Goal: Information Seeking & Learning: Learn about a topic

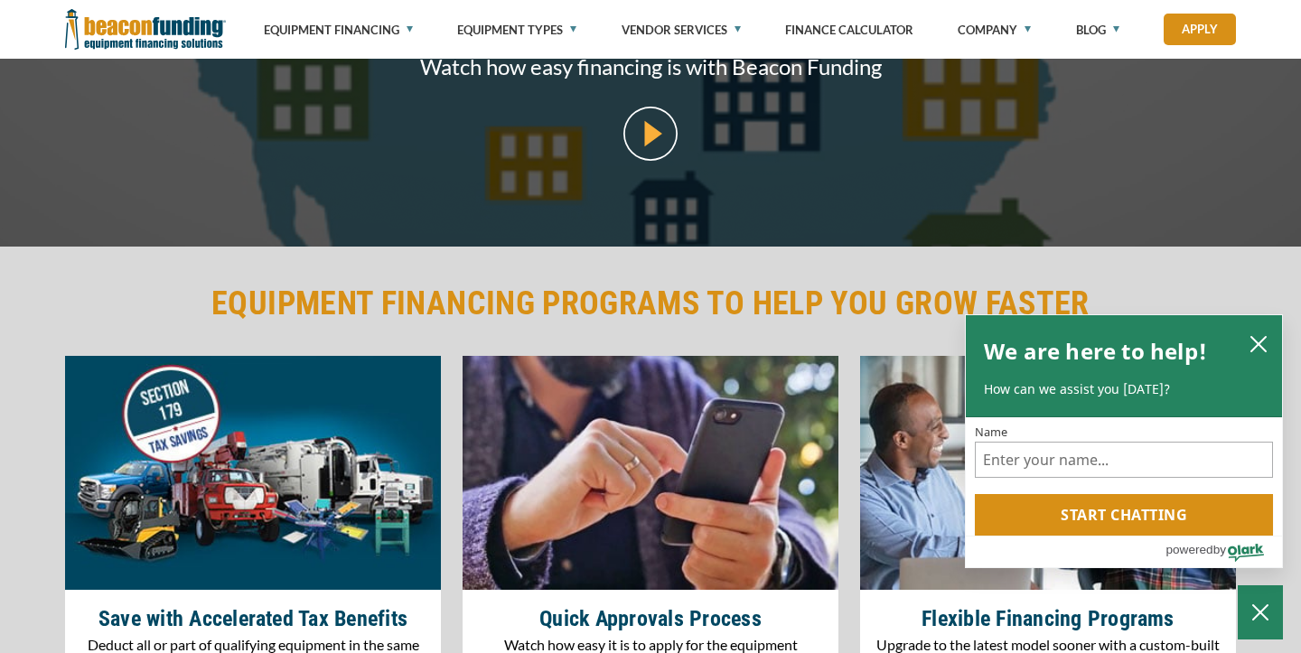
scroll to position [1743, 0]
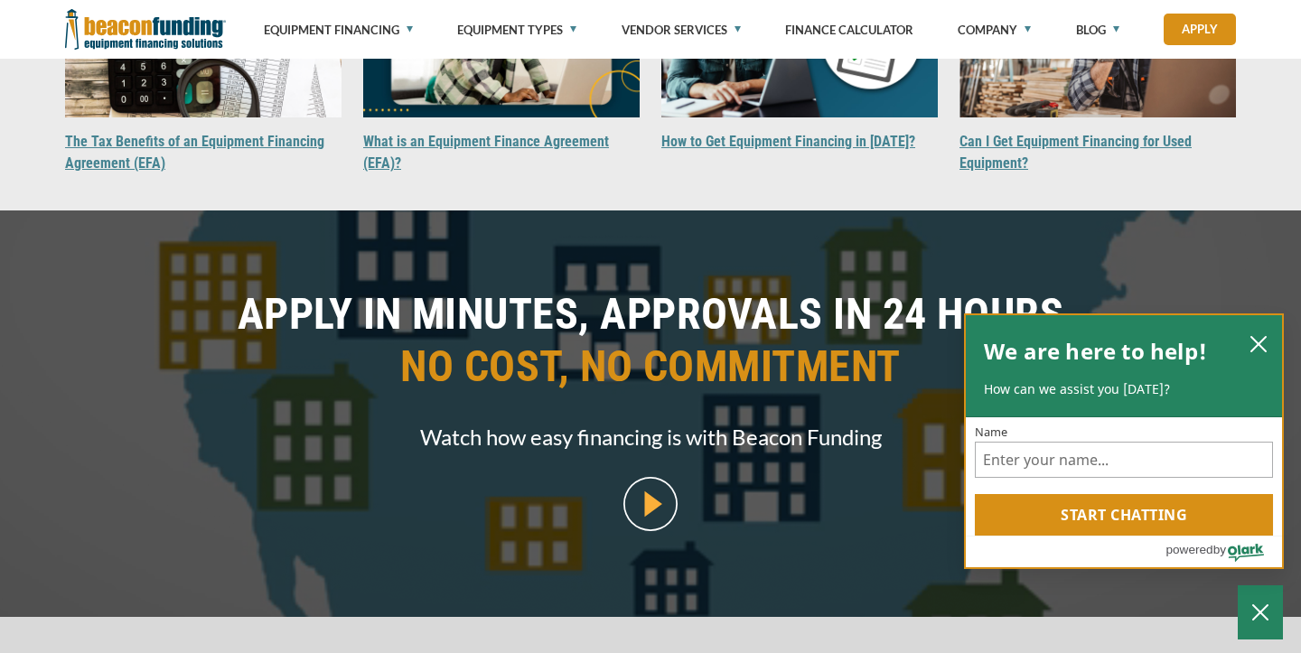
click at [1249, 335] on icon "close chatbox" at bounding box center [1258, 344] width 18 height 18
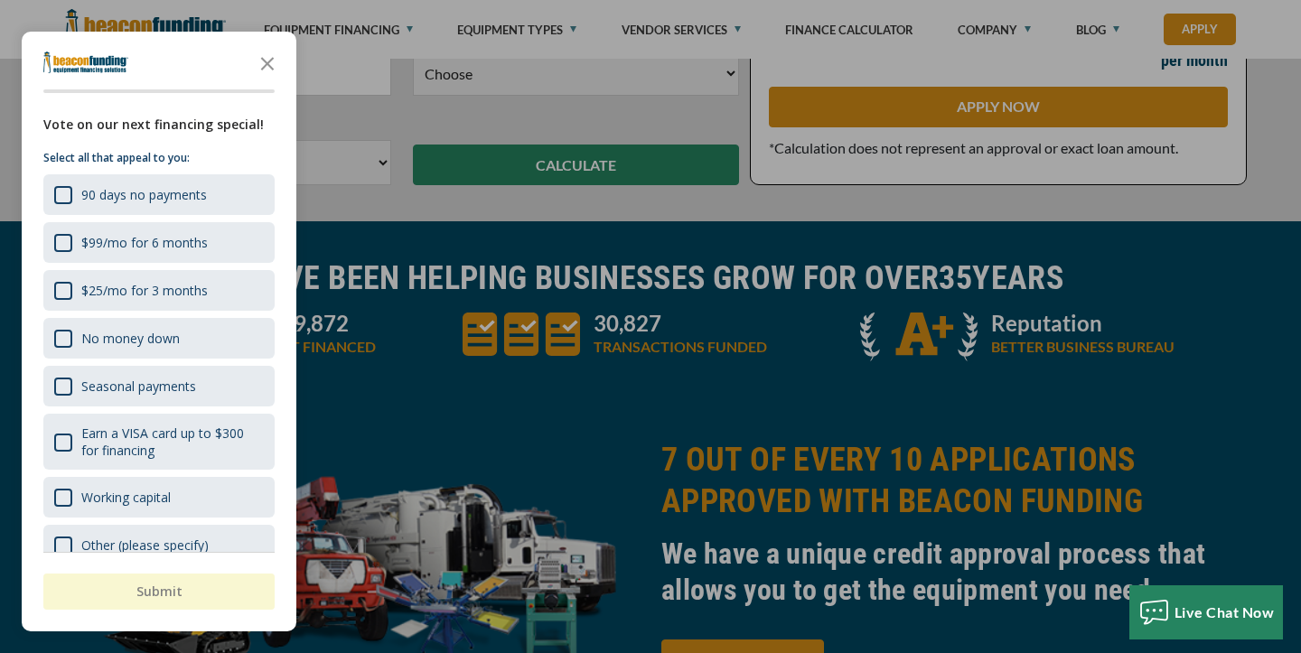
scroll to position [502, 0]
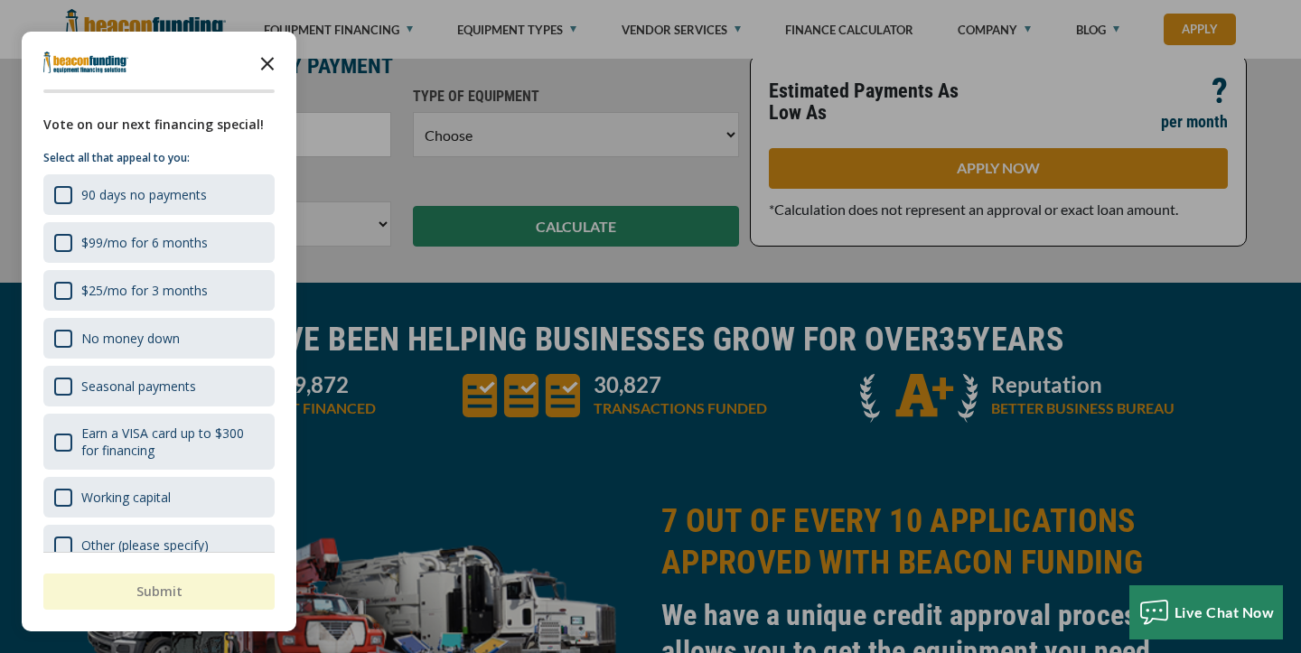
click at [279, 67] on icon "Close the survey" at bounding box center [267, 62] width 36 height 36
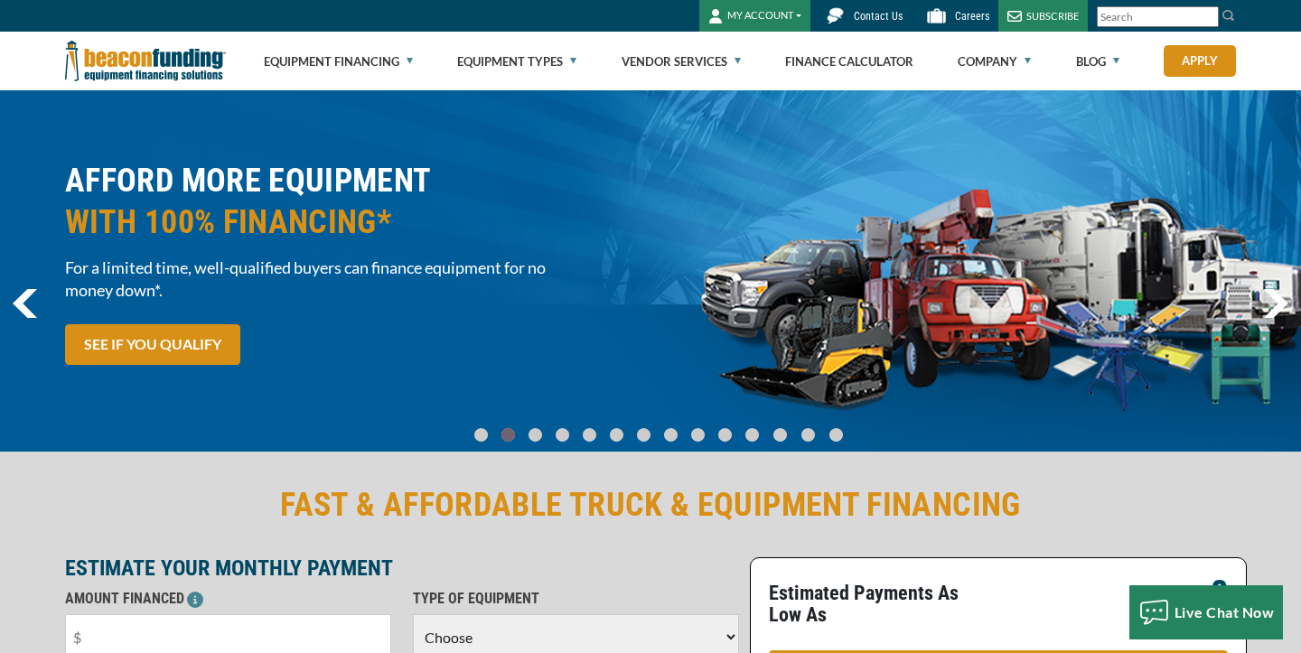
scroll to position [0, 0]
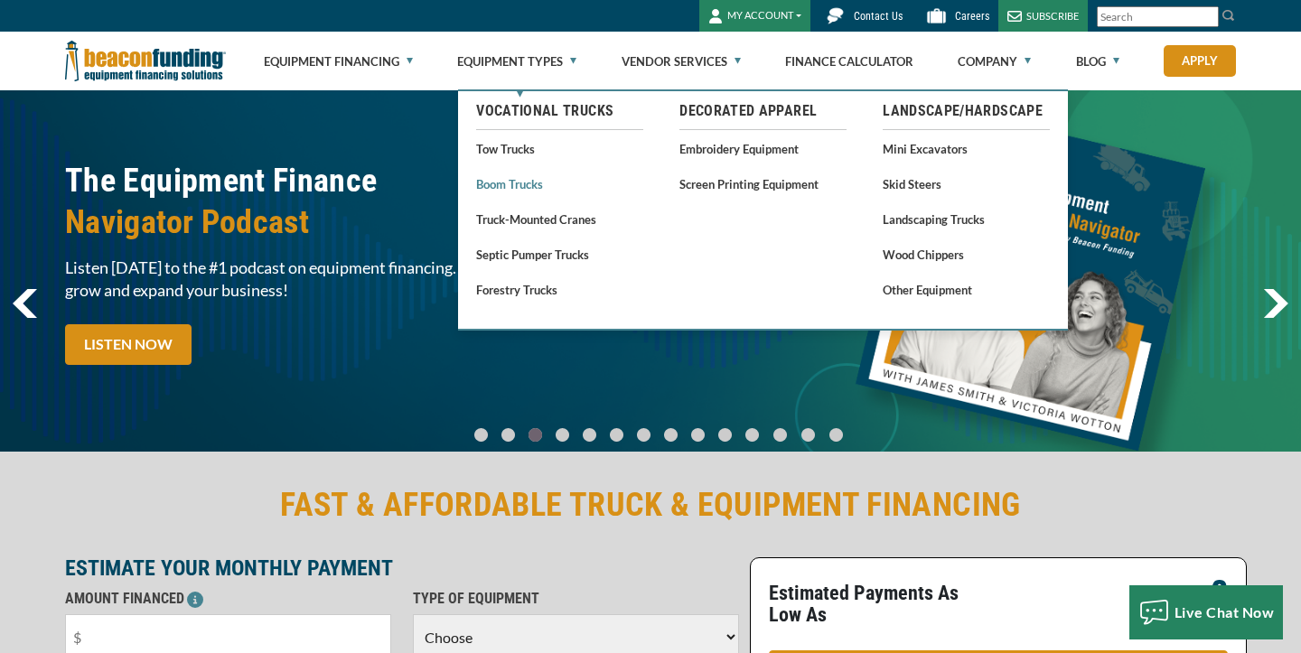
click at [517, 184] on link "Boom Trucks" at bounding box center [559, 184] width 167 height 23
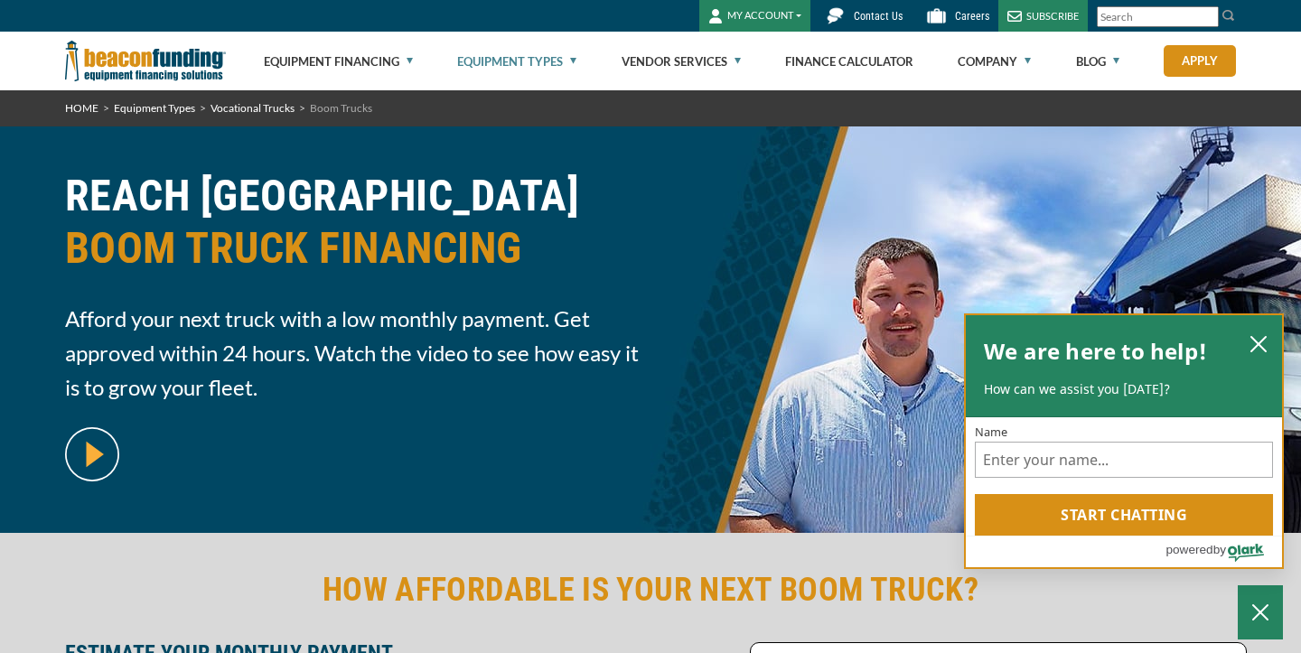
click at [1251, 357] on div "We are here to help! How can we assist you today?" at bounding box center [1124, 365] width 280 height 65
click at [1252, 344] on icon "close chatbox" at bounding box center [1258, 344] width 18 height 18
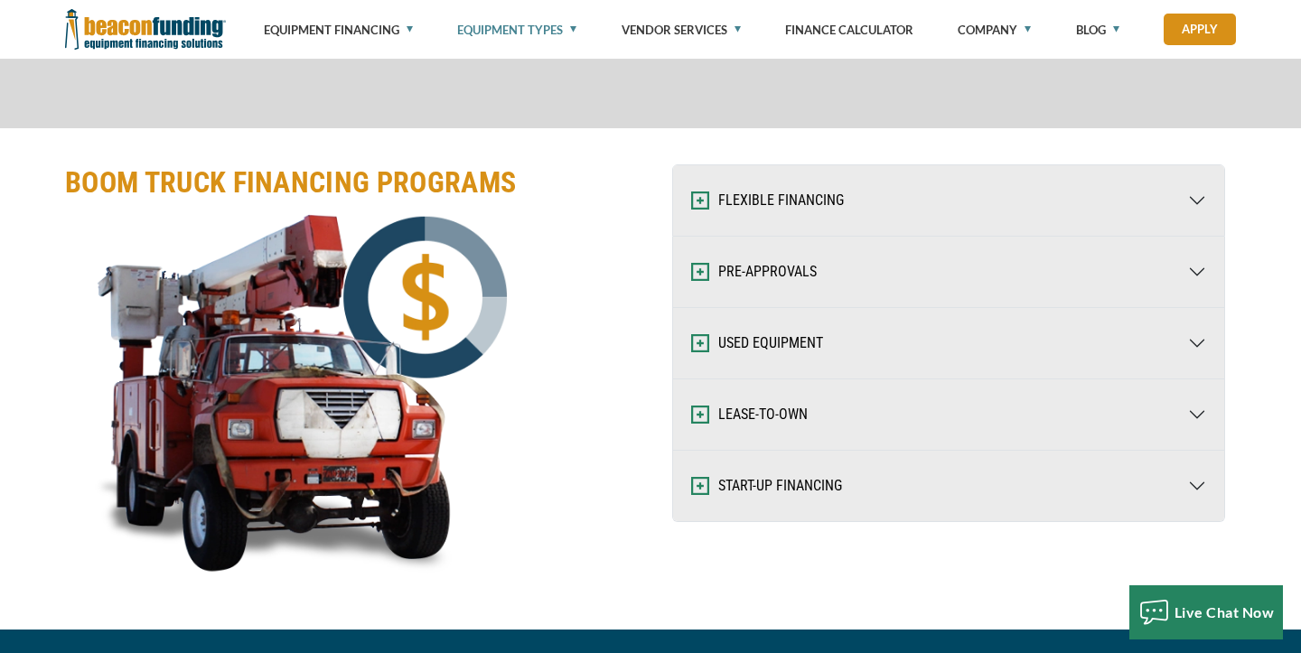
scroll to position [2410, 0]
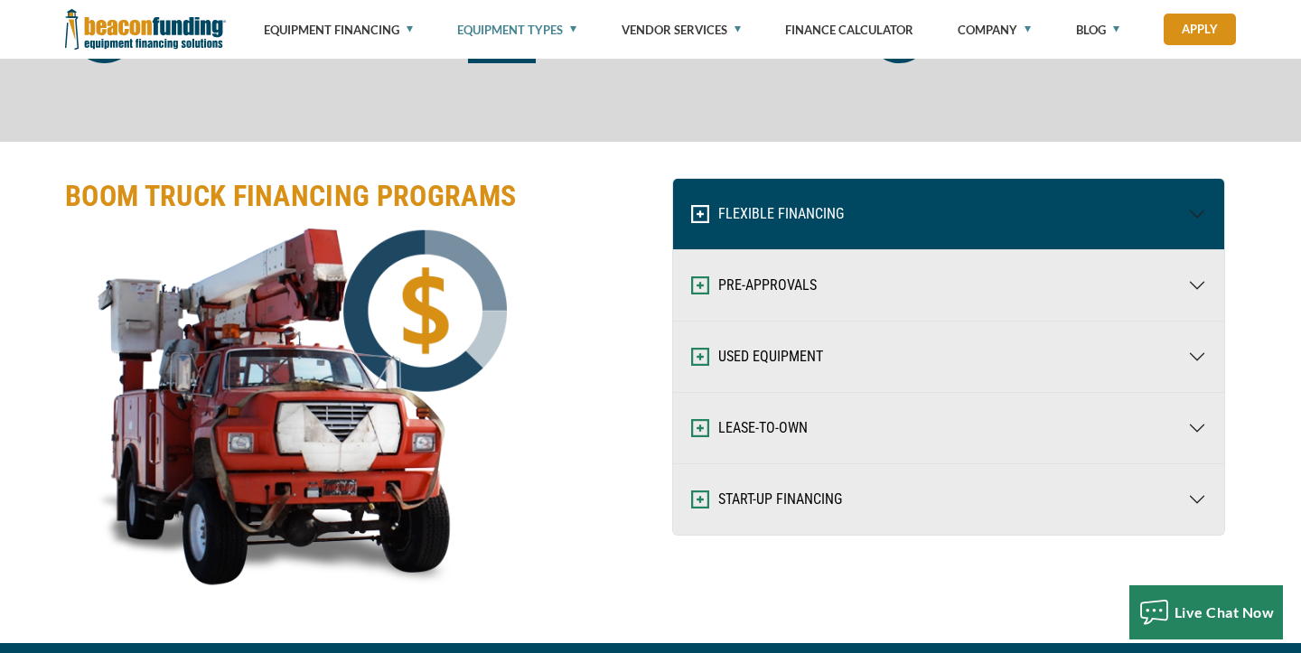
click at [773, 191] on button "FLEXIBLE FINANCING" at bounding box center [948, 214] width 551 height 70
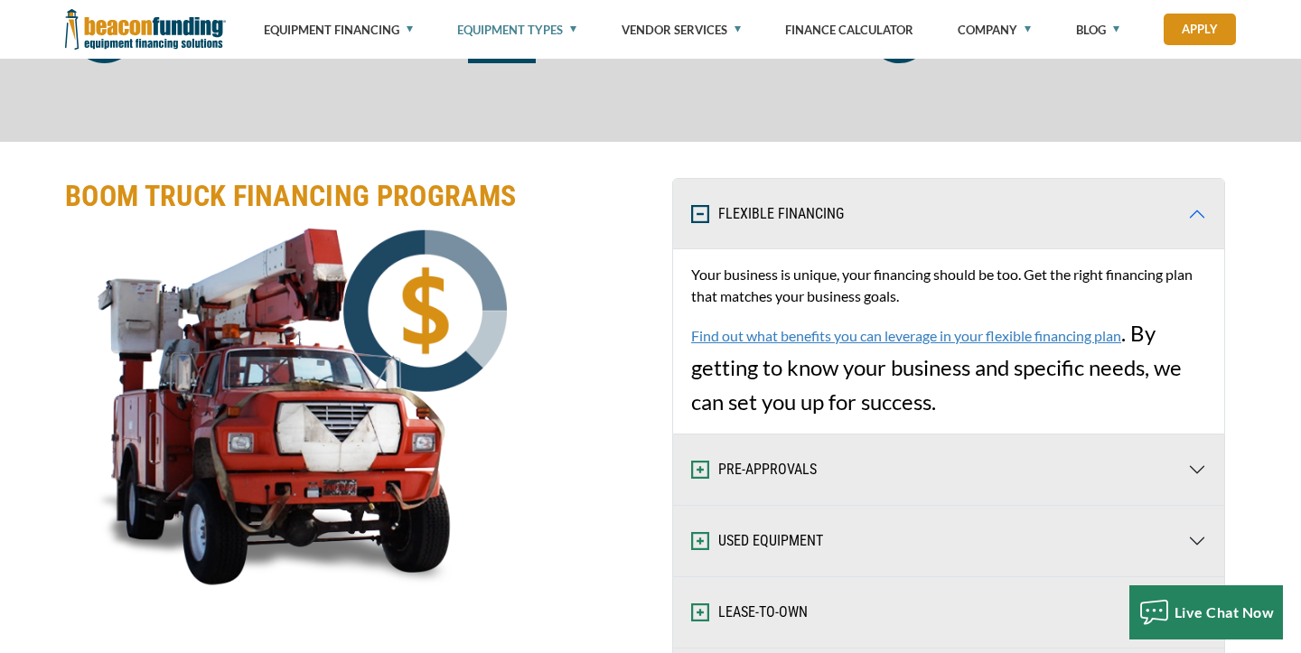
click at [709, 224] on button "FLEXIBLE FINANCING" at bounding box center [948, 214] width 551 height 70
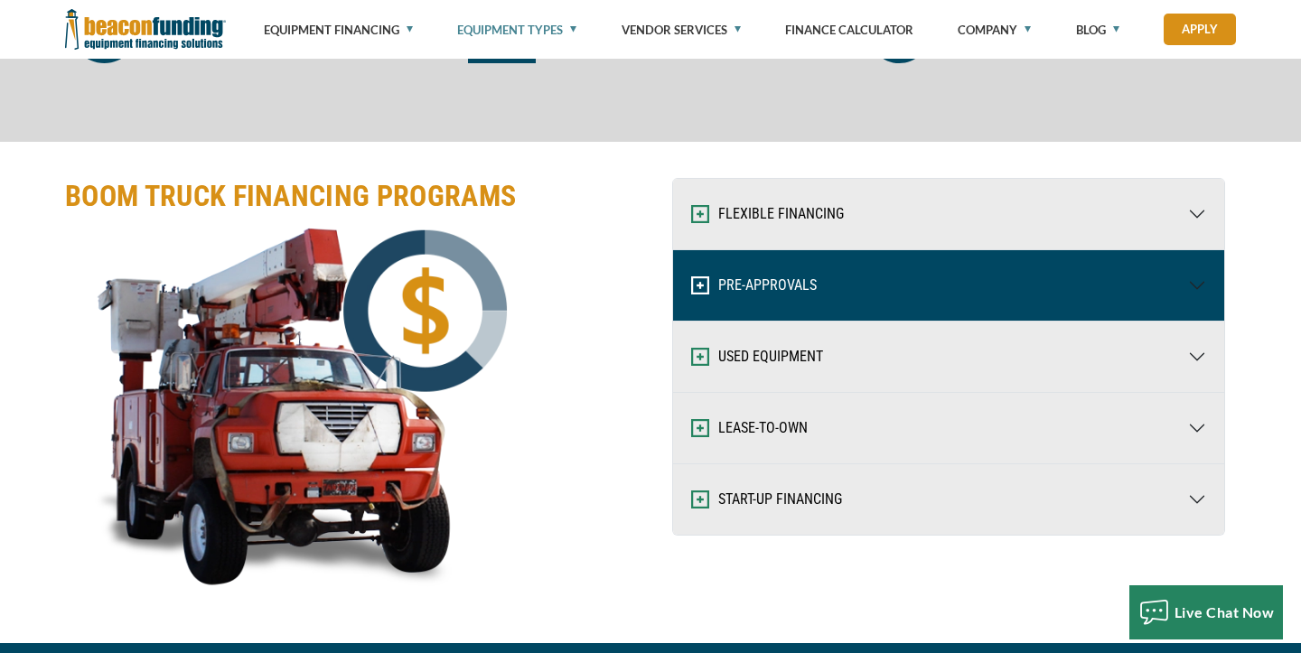
click at [709, 294] on button "PRE-APPROVALS" at bounding box center [948, 285] width 551 height 70
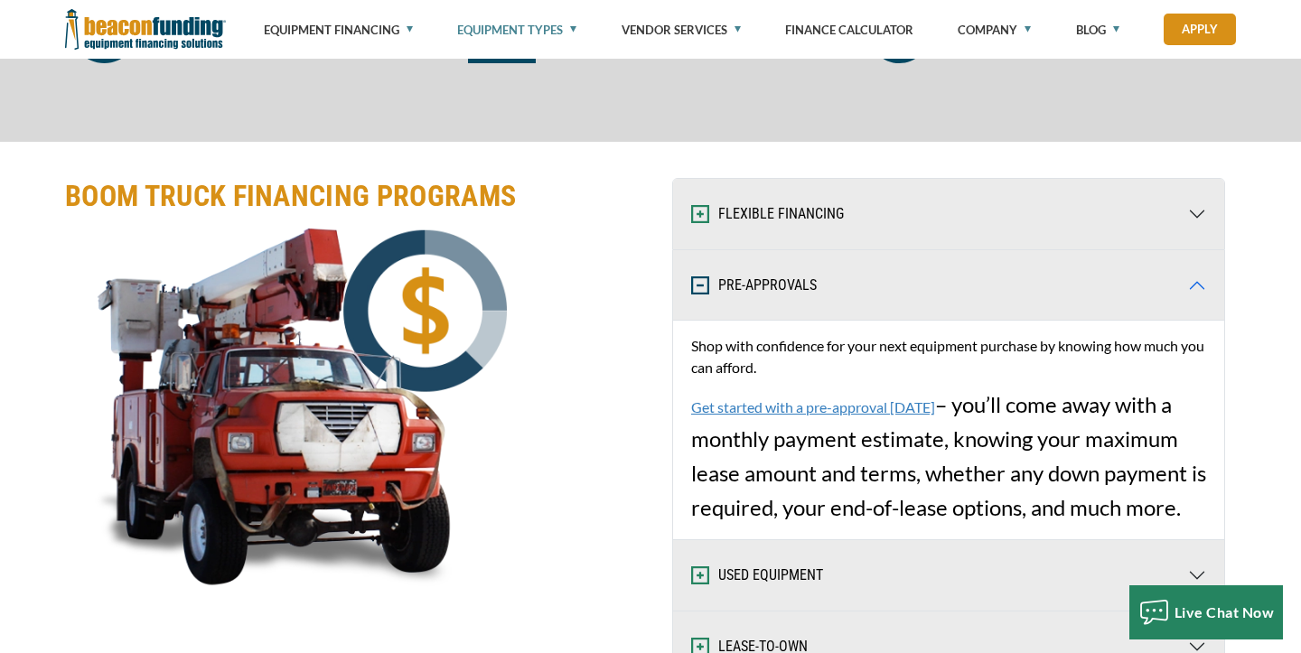
click at [709, 294] on button "PRE-APPROVALS" at bounding box center [948, 285] width 551 height 70
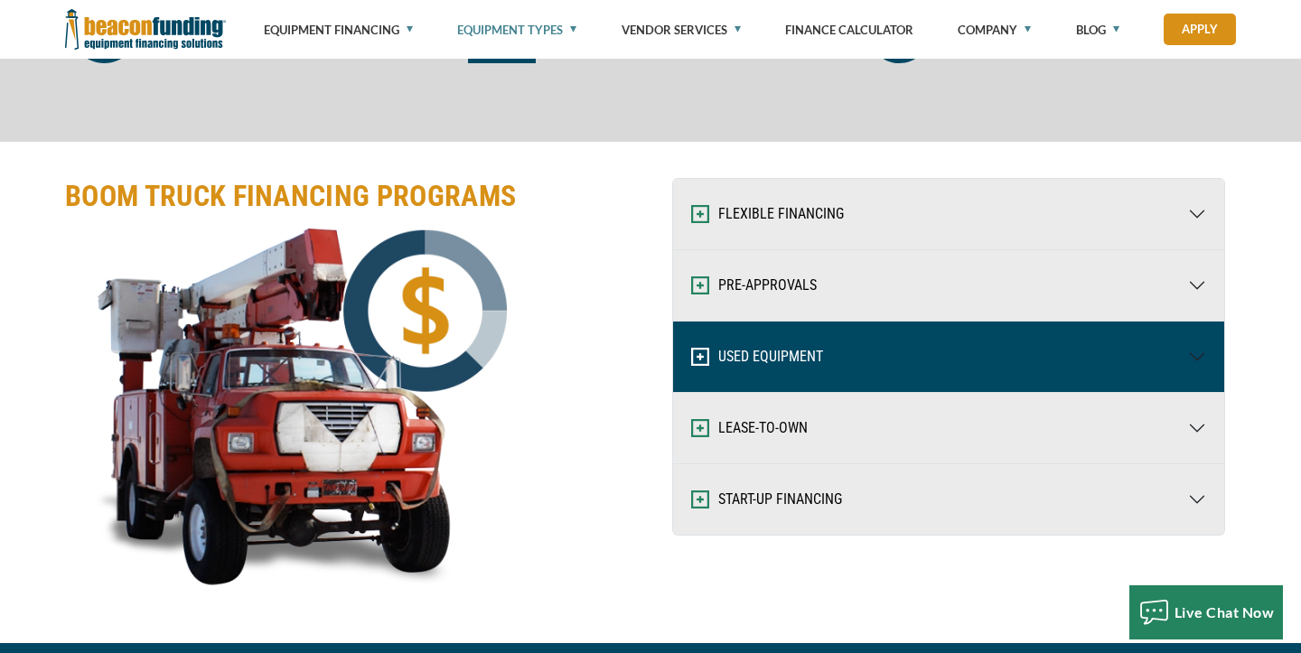
click at [724, 350] on button "USED EQUIPMENT" at bounding box center [948, 357] width 551 height 70
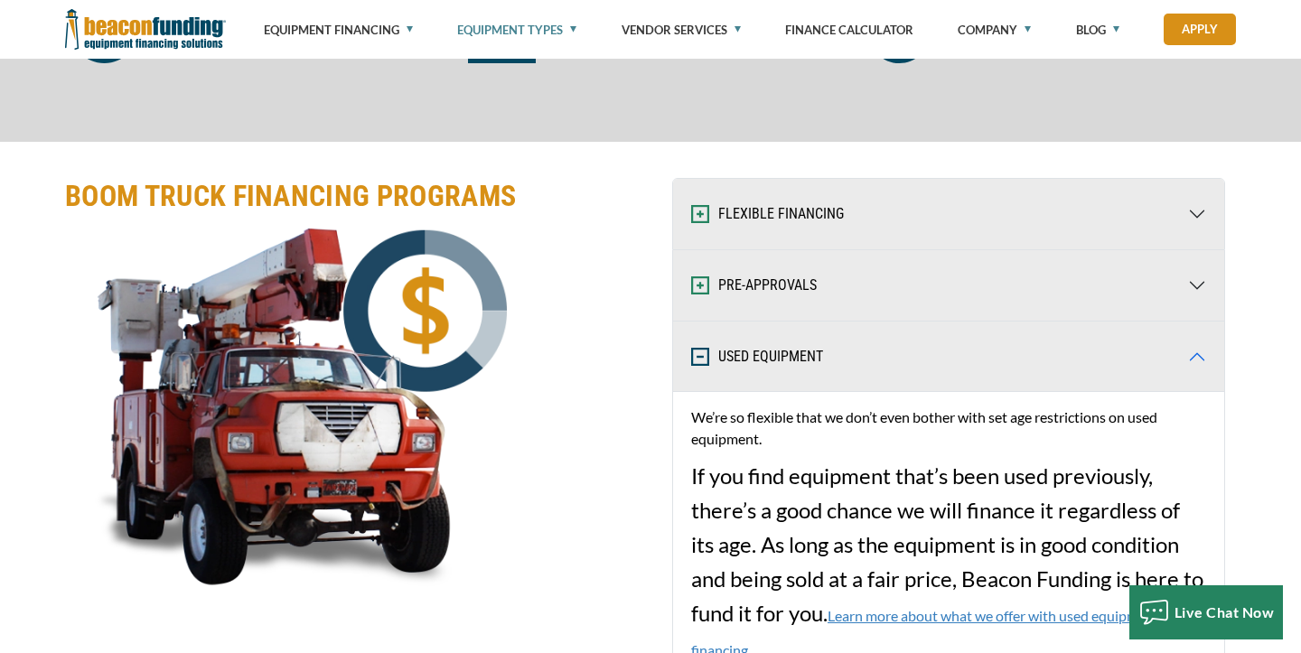
click at [724, 350] on button "USED EQUIPMENT" at bounding box center [948, 357] width 551 height 70
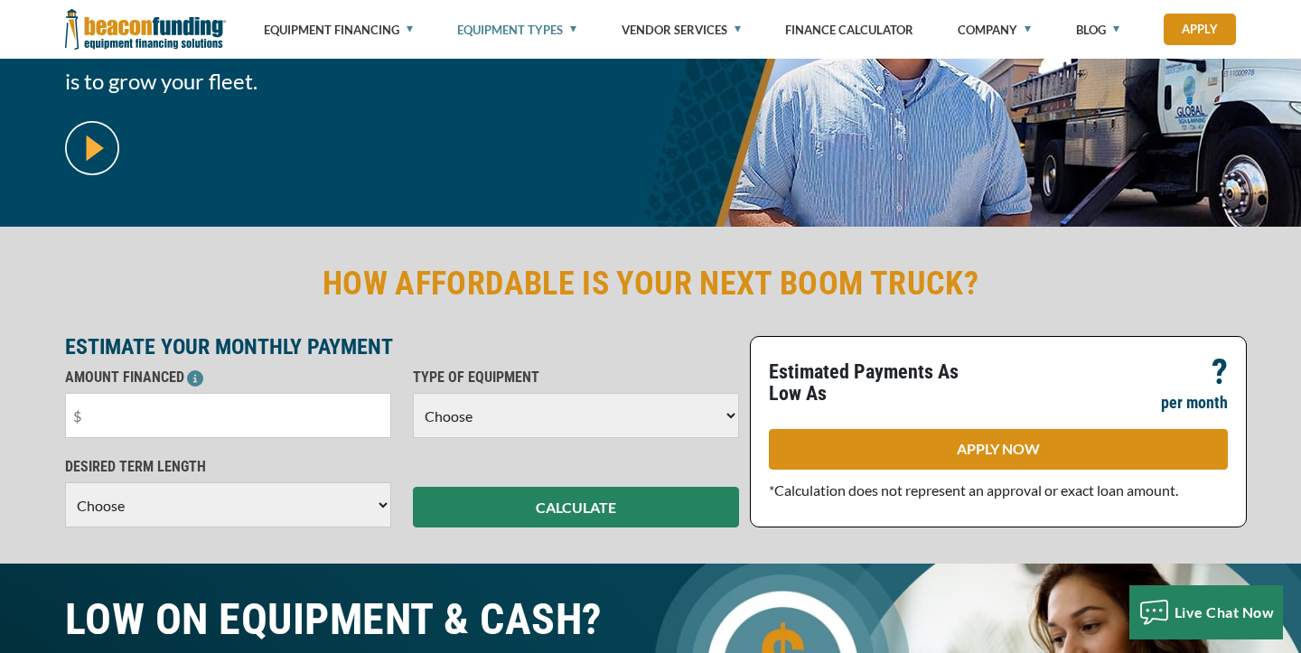
scroll to position [303, 0]
